Goal: Task Accomplishment & Management: Use online tool/utility

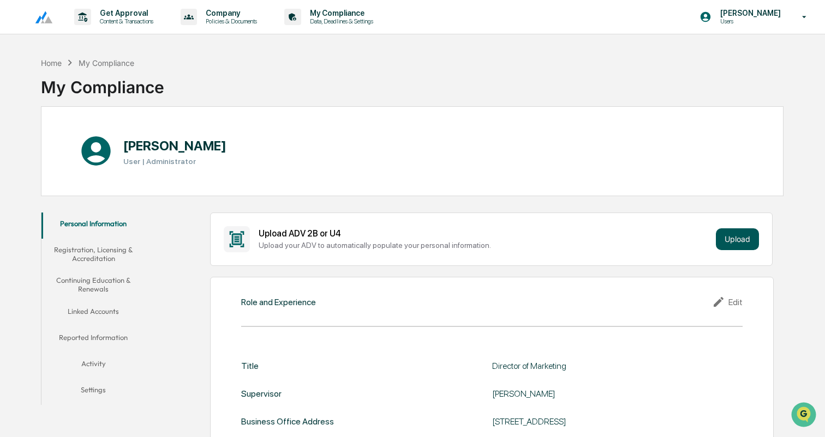
click at [732, 244] on button "Upload" at bounding box center [737, 240] width 43 height 22
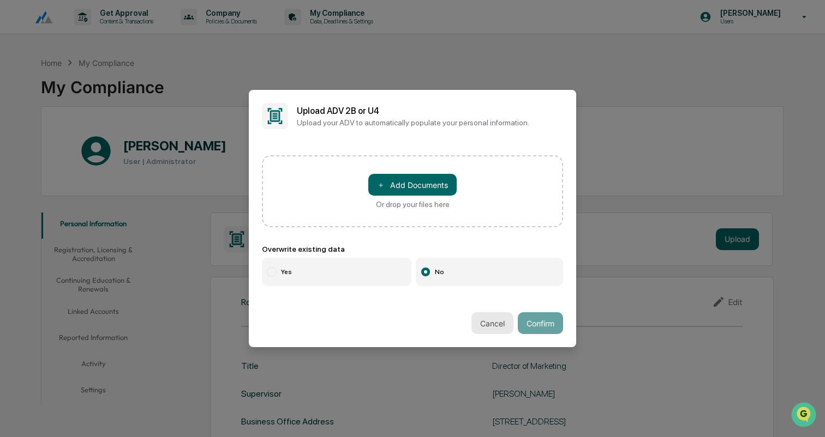
click at [487, 323] on button "Cancel" at bounding box center [492, 324] width 42 height 22
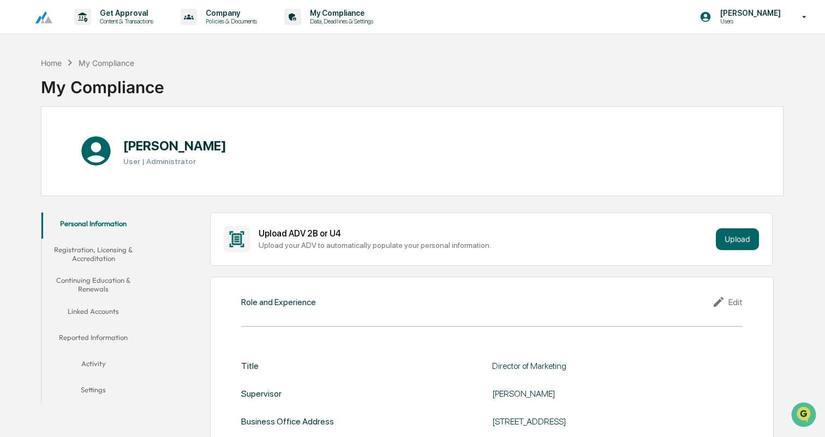
click at [111, 63] on div "My Compliance" at bounding box center [107, 62] width 56 height 9
click at [139, 14] on p "Get Approval" at bounding box center [125, 13] width 68 height 9
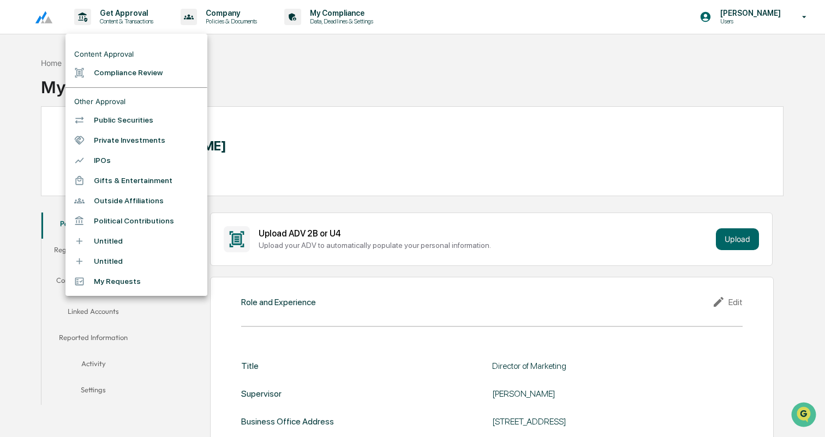
click at [135, 73] on li "Compliance Review" at bounding box center [136, 73] width 142 height 20
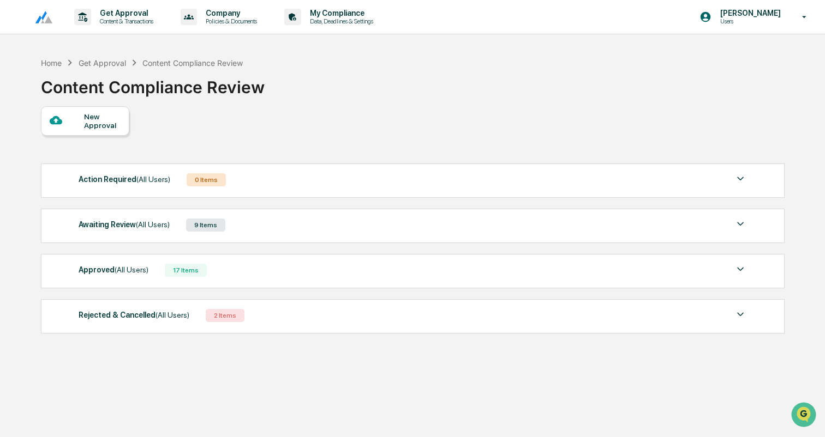
click at [298, 316] on div "Rejected & Cancelled (All Users) 2 Items" at bounding box center [413, 315] width 668 height 15
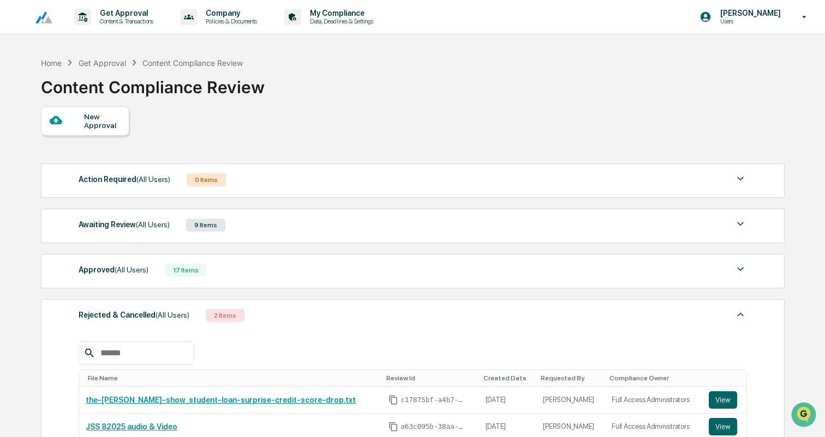
scroll to position [129, 0]
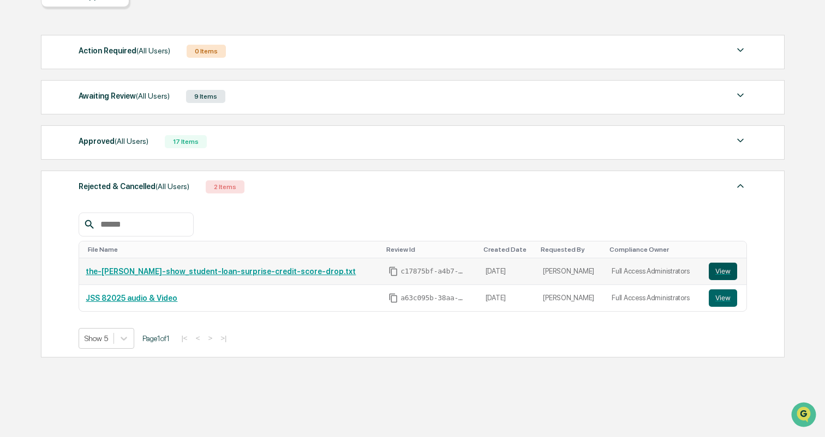
click at [727, 270] on button "View" at bounding box center [723, 271] width 28 height 17
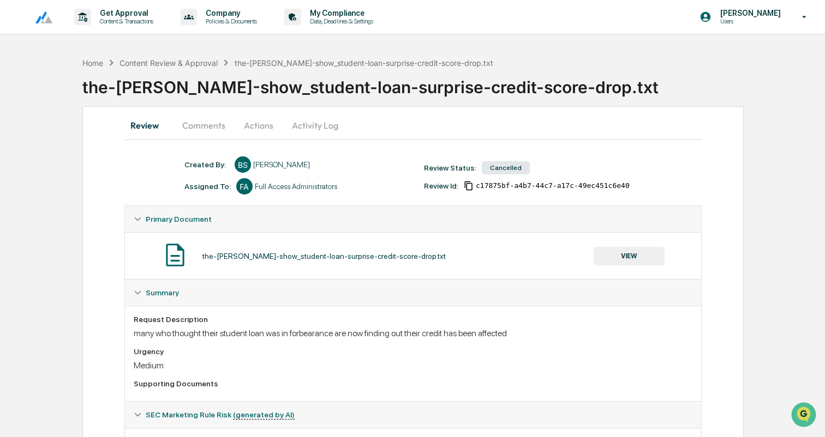
click at [247, 123] on button "Actions" at bounding box center [258, 125] width 49 height 26
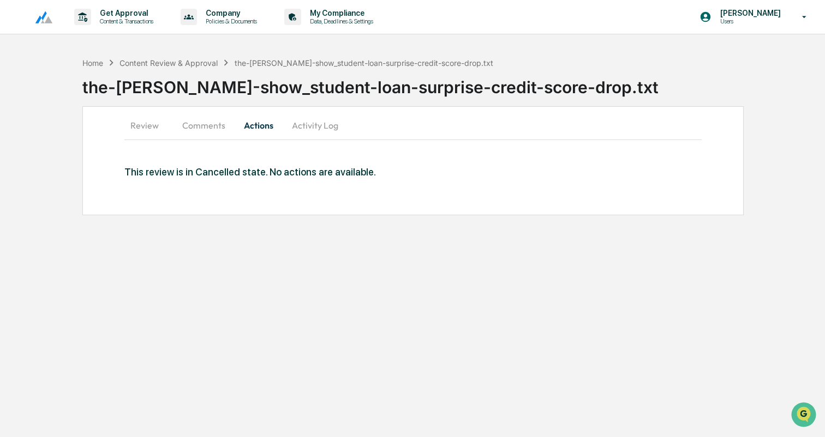
click at [310, 123] on button "Activity Log" at bounding box center [315, 125] width 64 height 26
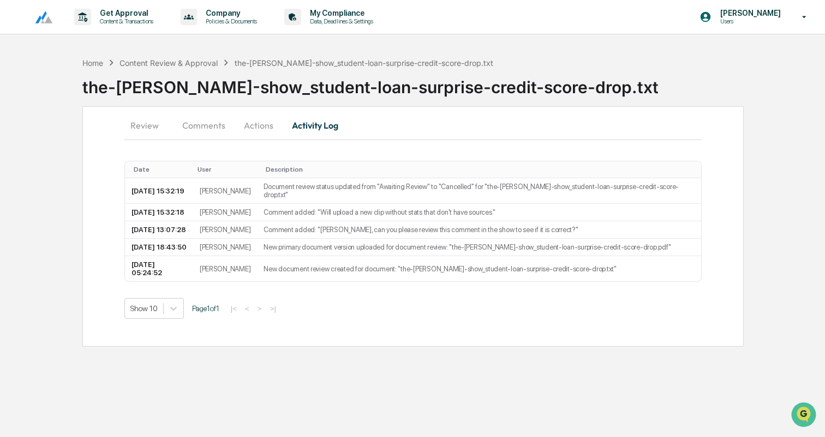
click at [206, 120] on button "Comments" at bounding box center [203, 125] width 61 height 26
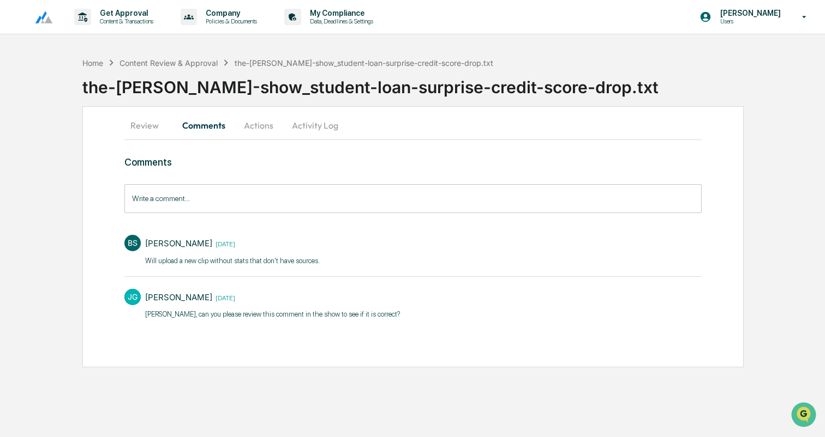
click at [146, 123] on button "Review" at bounding box center [148, 125] width 49 height 26
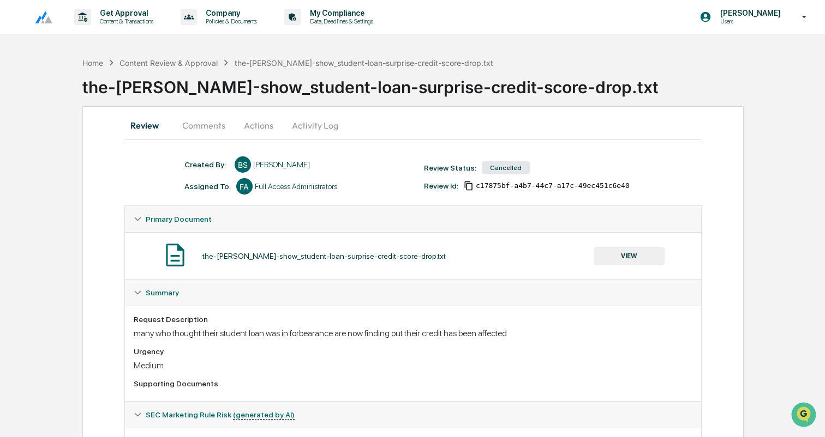
scroll to position [206, 0]
